Goal: Transaction & Acquisition: Subscribe to service/newsletter

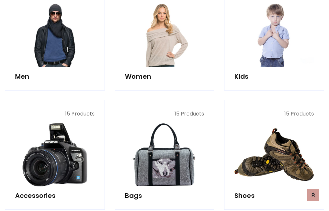
scroll to position [477, 0]
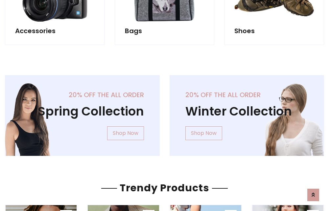
click at [165, 113] on div "20% off the all order Winter Collection Shop Now" at bounding box center [247, 120] width 165 height 91
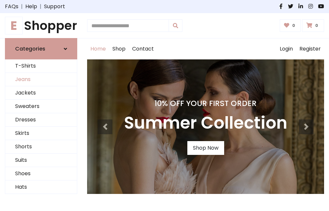
click at [41, 80] on link "Jeans" at bounding box center [41, 79] width 72 height 13
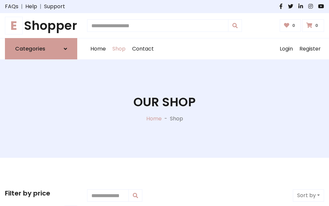
scroll to position [207, 0]
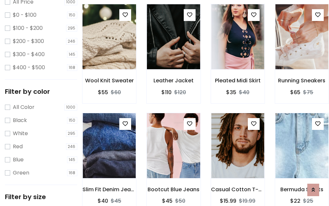
click at [109, 51] on img at bounding box center [109, 37] width 63 height 158
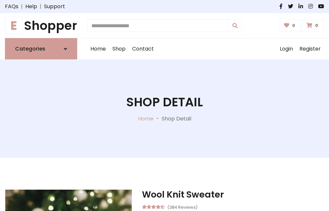
scroll to position [71, 0]
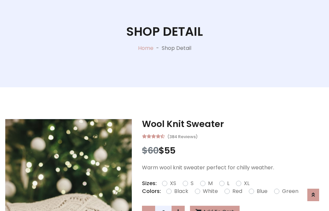
click at [236, 192] on label "Red" at bounding box center [237, 192] width 10 height 8
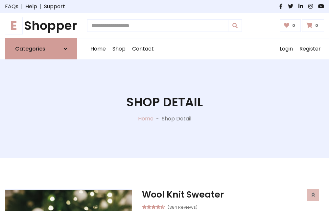
scroll to position [71, 0]
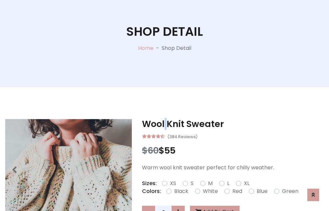
scroll to position [639, 0]
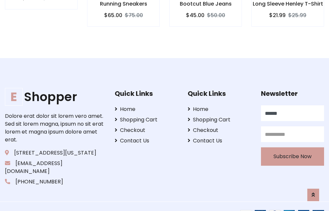
type input "******"
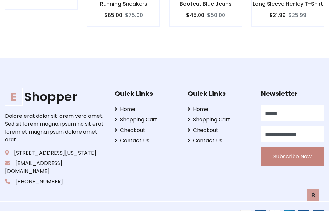
type input "**********"
click at [292, 149] on button "Subscribe Now" at bounding box center [292, 156] width 63 height 18
